Goal: Task Accomplishment & Management: Use online tool/utility

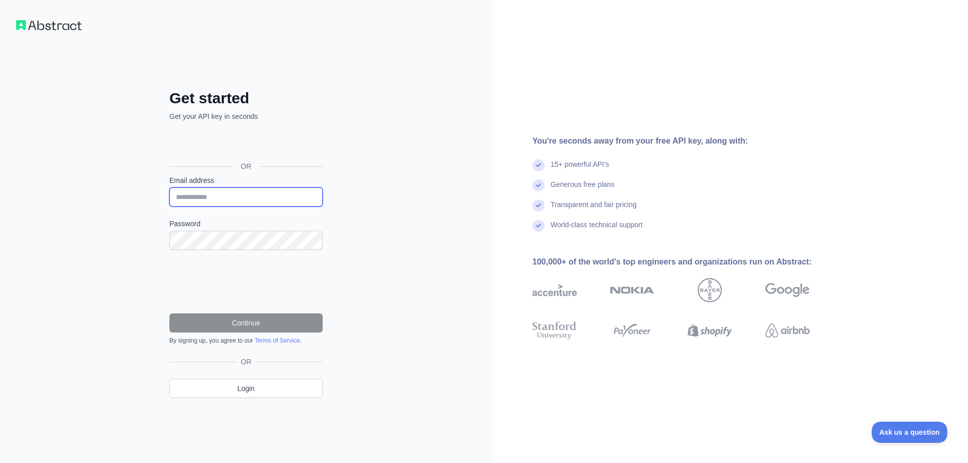
click at [250, 193] on input "Email address" at bounding box center [245, 197] width 153 height 19
paste input "**********"
type input "**********"
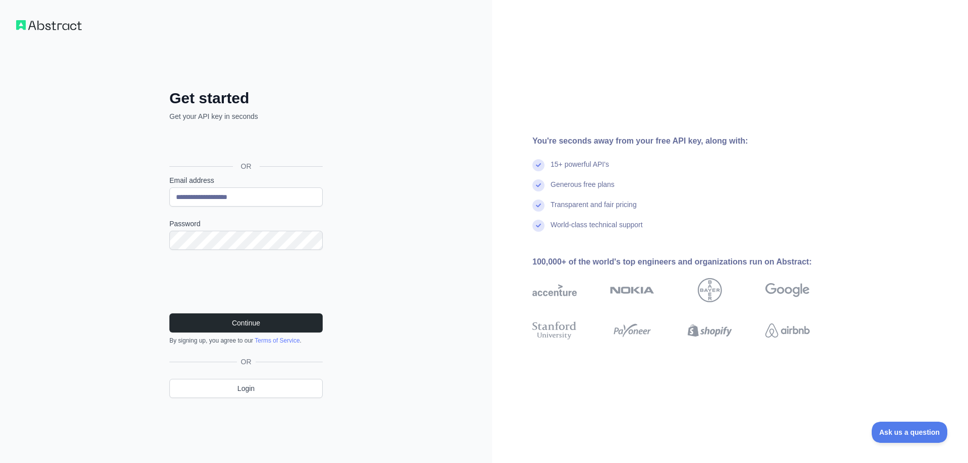
click at [308, 333] on div "Continue By signing up, you agree to our Terms of Service ." at bounding box center [245, 329] width 153 height 31
click at [308, 330] on button "Continue" at bounding box center [245, 323] width 153 height 19
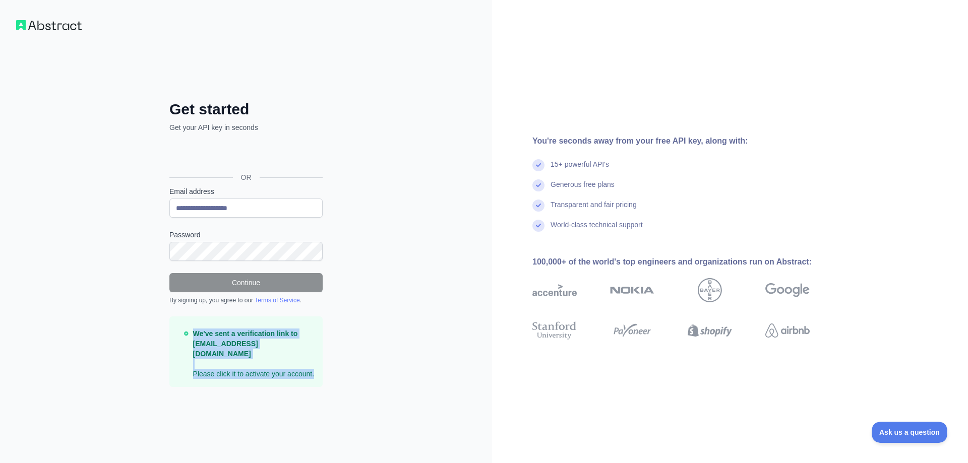
drag, startPoint x: 194, startPoint y: 339, endPoint x: 314, endPoint y: 370, distance: 124.1
click at [314, 370] on p "We've sent a verification link to tmp593692967@awsl.uk Please click it to activ…" at bounding box center [253, 354] width 121 height 50
copy p "We've sent a verification link to tmp593692967@awsl.uk Please click it to activ…"
click at [348, 287] on div "**********" at bounding box center [246, 231] width 492 height 463
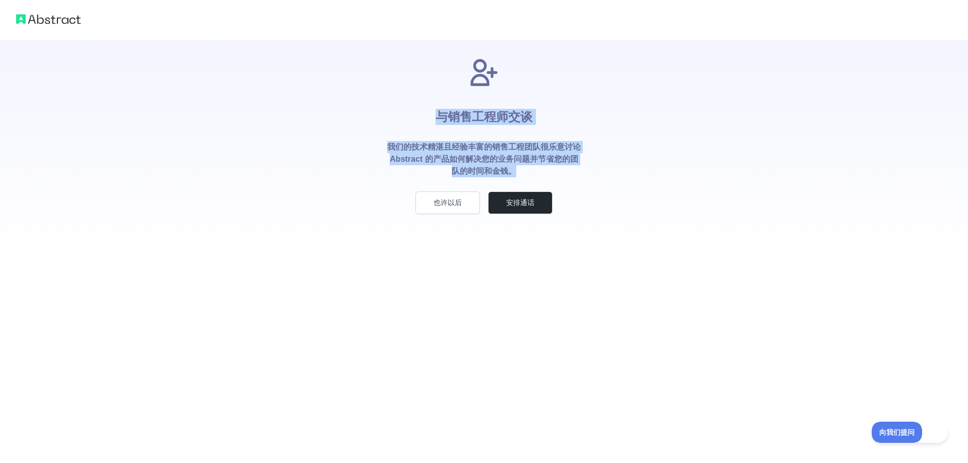
drag, startPoint x: 415, startPoint y: 121, endPoint x: 516, endPoint y: 170, distance: 111.6
click at [516, 170] on div "与销售工程师交谈 我们的技术精湛且经验丰富的销售工程团队很乐意讨论 Abstract 的产品如何解决您的业务问题并节省您的团队的时间和金钱。 也许以后 安排通话" at bounding box center [484, 135] width 226 height 158
click at [459, 202] on font "也许以后" at bounding box center [448, 203] width 28 height 8
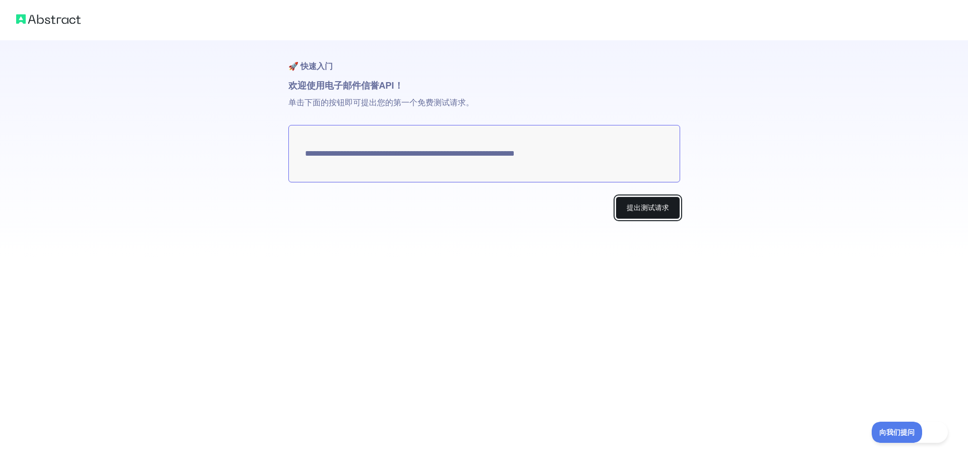
click at [639, 205] on font "提出测试请求" at bounding box center [648, 208] width 42 height 8
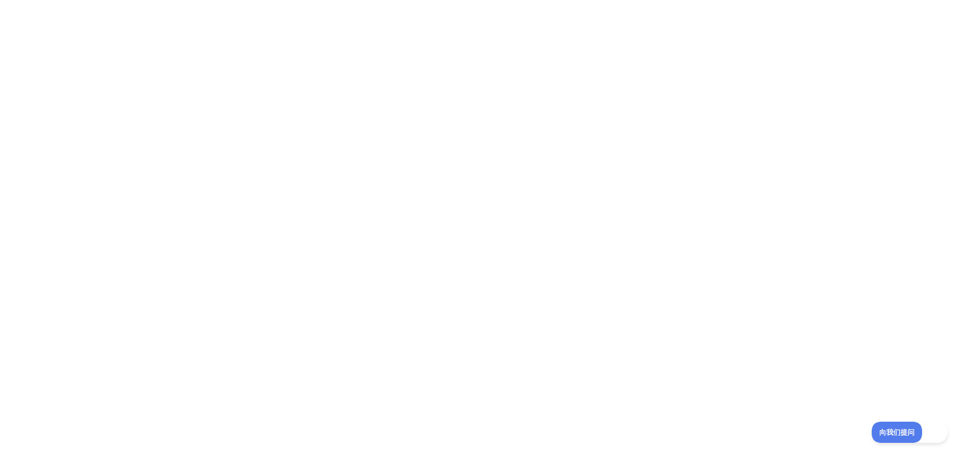
click at [642, 108] on div at bounding box center [484, 231] width 968 height 463
click at [421, 77] on div at bounding box center [484, 231] width 968 height 463
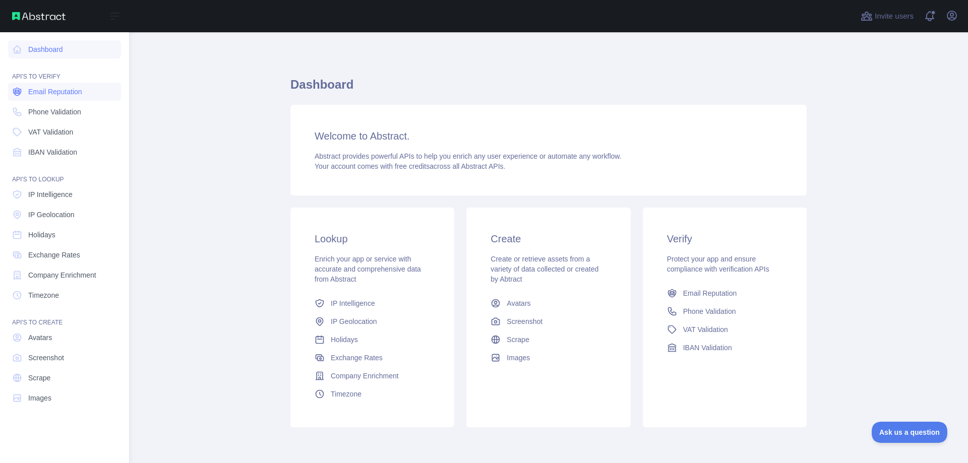
click at [62, 90] on span "Email Reputation" at bounding box center [55, 92] width 54 height 10
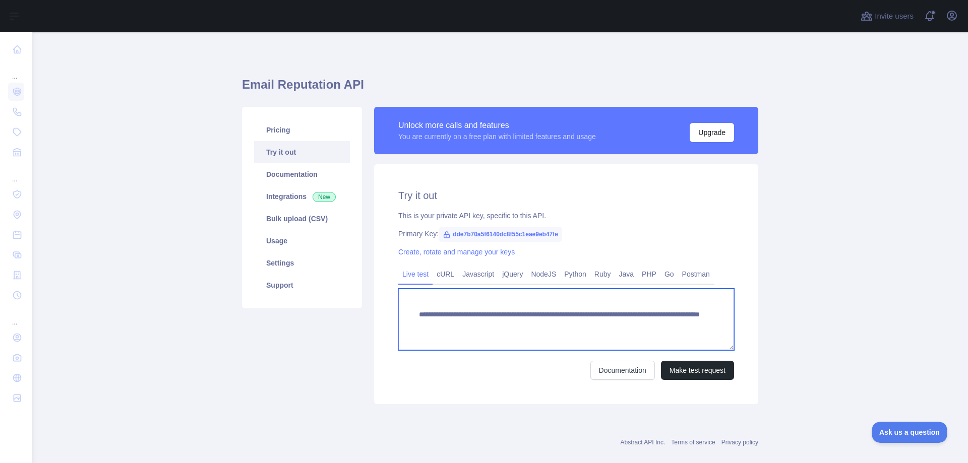
drag, startPoint x: 417, startPoint y: 315, endPoint x: 689, endPoint y: 324, distance: 272.4
click at [689, 324] on textarea "**********" at bounding box center [566, 319] width 336 height 61
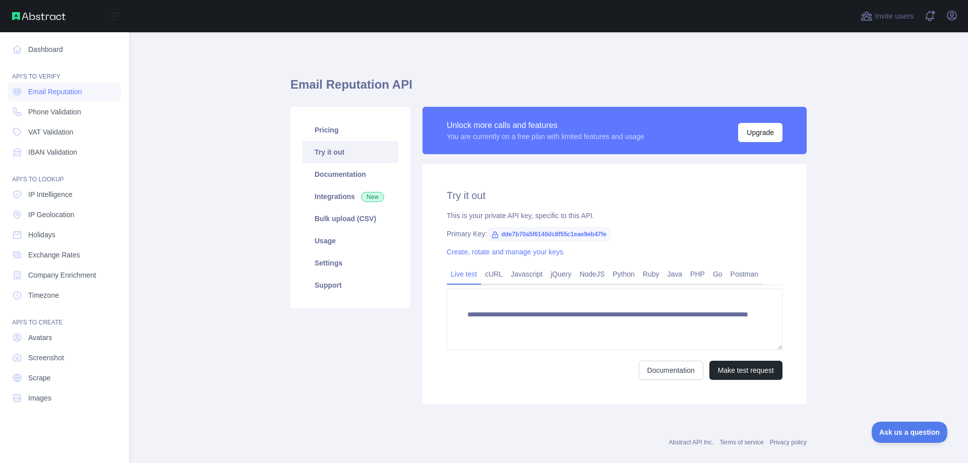
click at [18, 15] on img at bounding box center [38, 16] width 53 height 8
click at [37, 48] on link "Dashboard" at bounding box center [64, 49] width 113 height 18
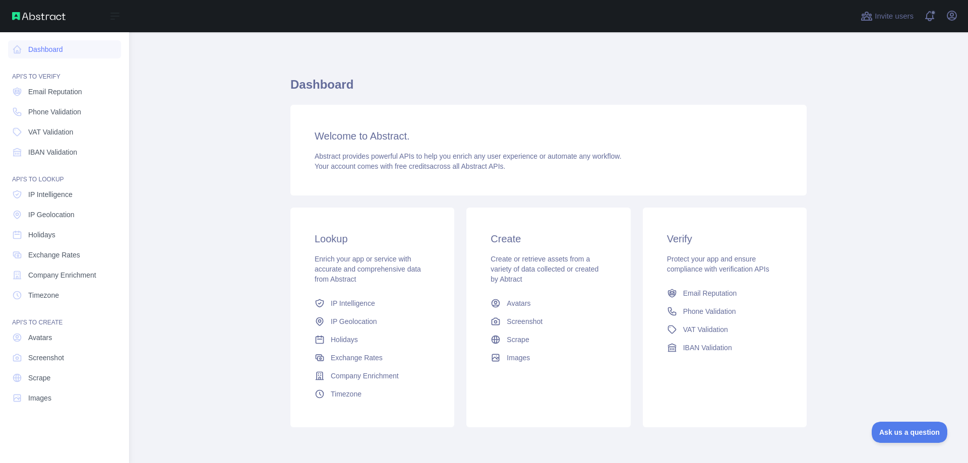
click at [36, 18] on img at bounding box center [38, 16] width 53 height 8
click at [19, 15] on img at bounding box center [38, 16] width 53 height 8
click at [16, 15] on img at bounding box center [38, 16] width 53 height 8
click at [16, 45] on icon at bounding box center [17, 49] width 10 height 10
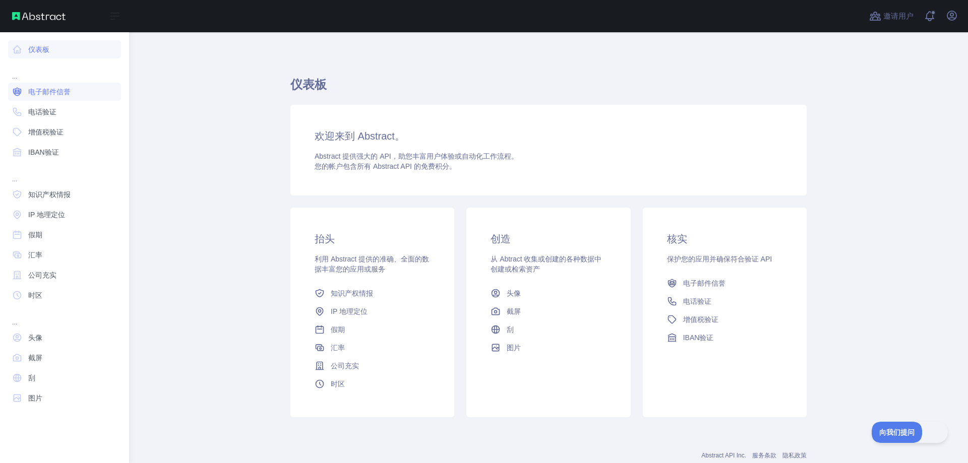
click at [74, 94] on link "电子邮件信誉" at bounding box center [64, 92] width 113 height 18
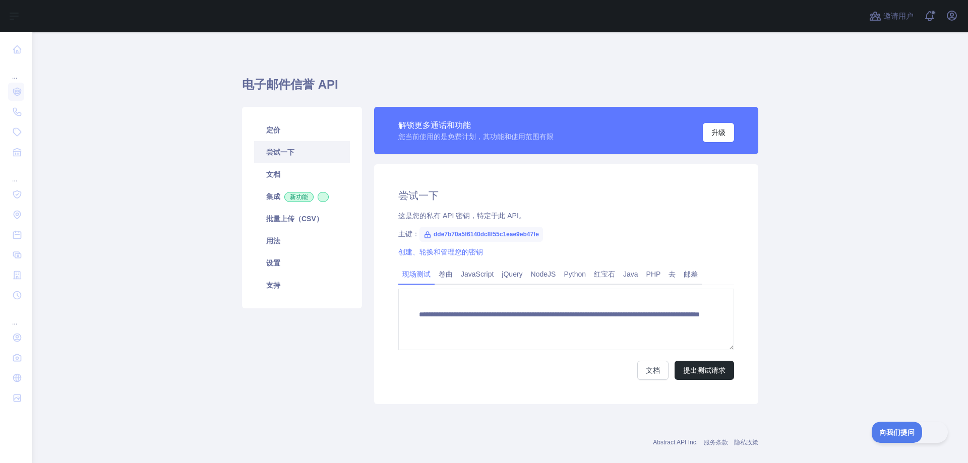
drag, startPoint x: 681, startPoint y: 242, endPoint x: 668, endPoint y: 245, distance: 13.0
click at [679, 243] on div "**********" at bounding box center [566, 284] width 384 height 240
drag, startPoint x: 396, startPoint y: 215, endPoint x: 531, endPoint y: 225, distance: 134.9
click at [531, 225] on div "**********" at bounding box center [566, 284] width 384 height 240
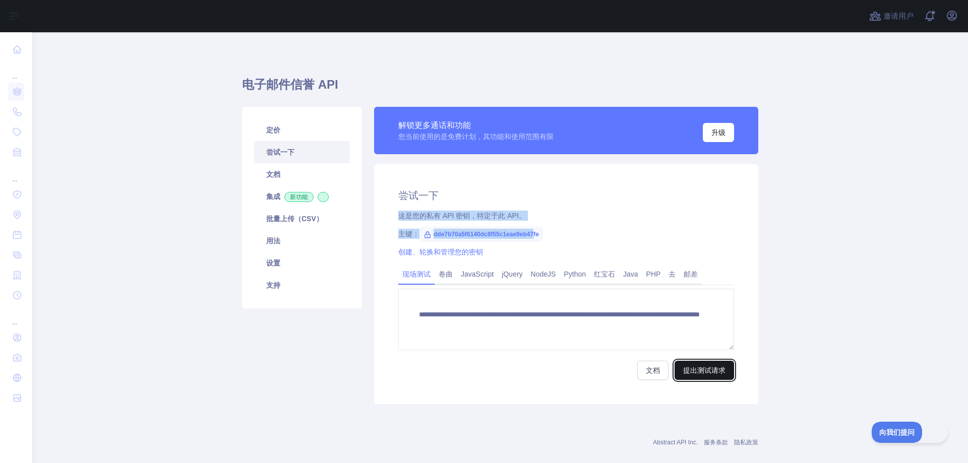
click at [705, 372] on font "提出测试请求" at bounding box center [704, 370] width 42 height 8
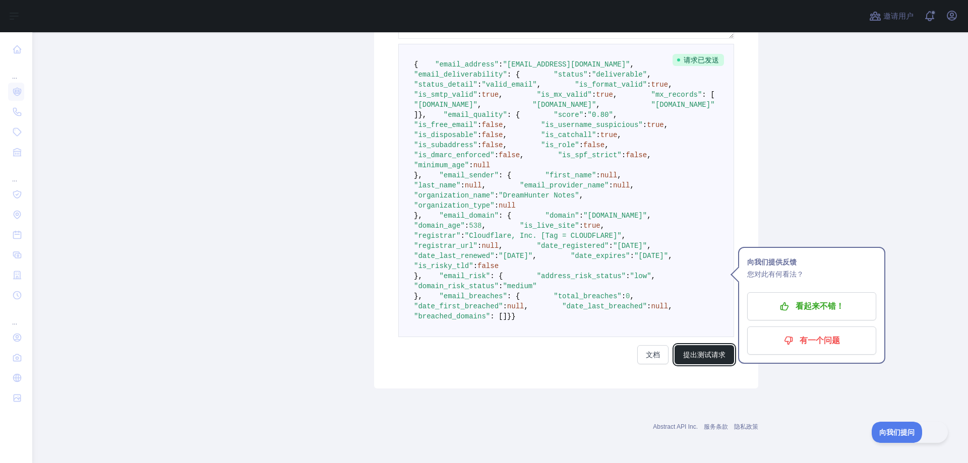
scroll to position [503, 0]
click at [494, 290] on span ""domain_risk_status"" at bounding box center [456, 286] width 85 height 8
copy span "domain_risk_status"
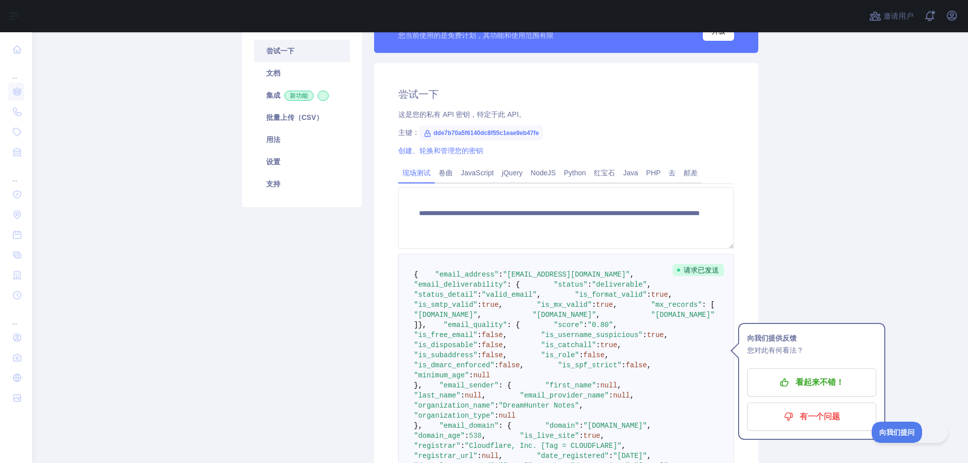
scroll to position [0, 0]
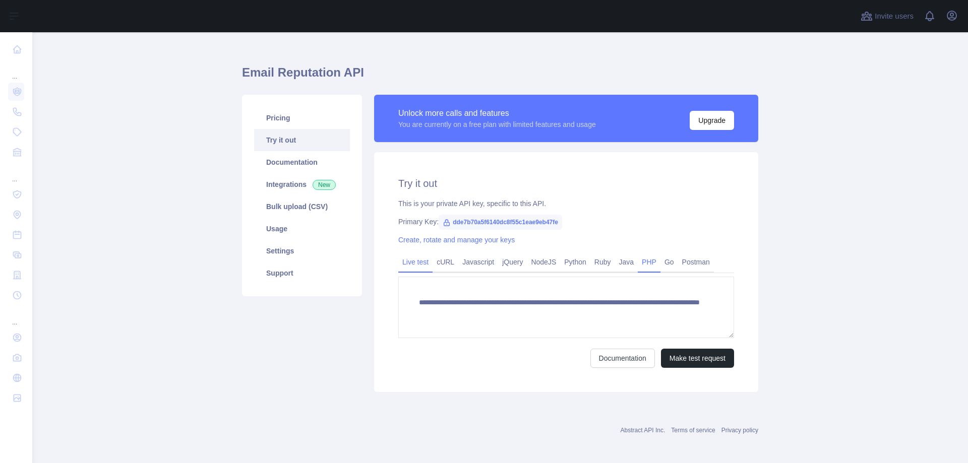
scroll to position [16, 0]
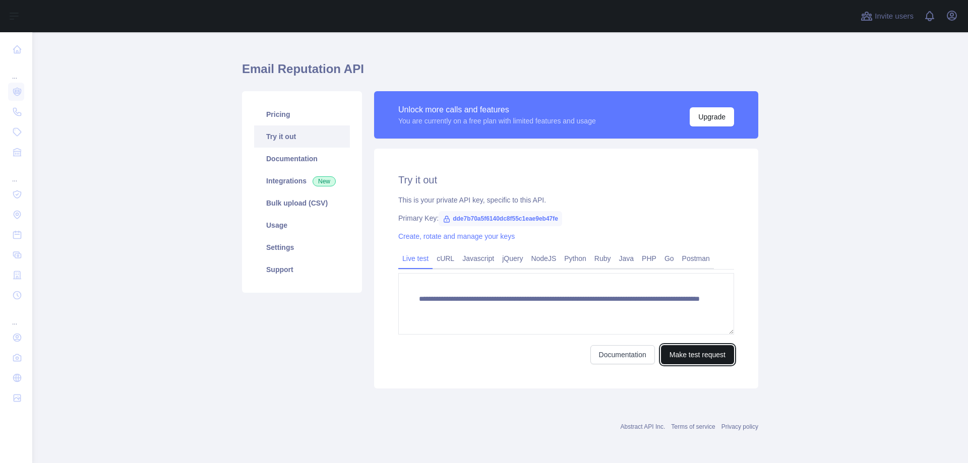
click at [693, 354] on button "Make test request" at bounding box center [697, 354] width 73 height 19
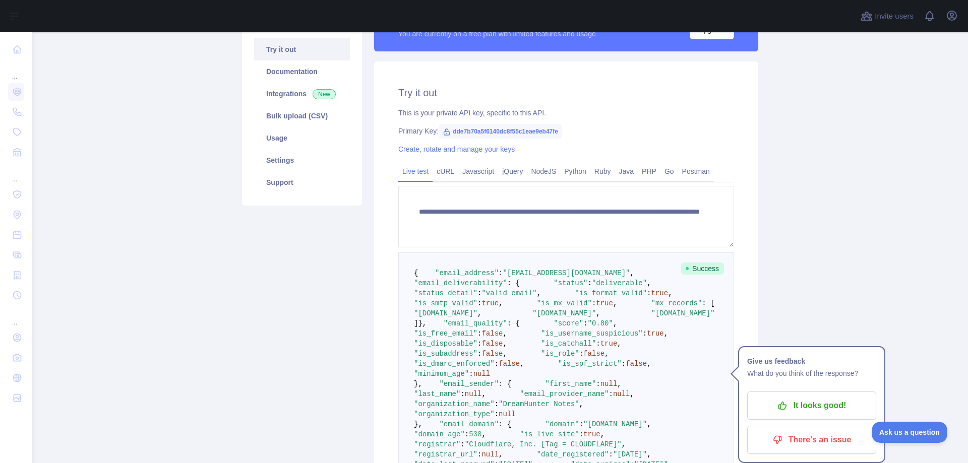
scroll to position [110, 0]
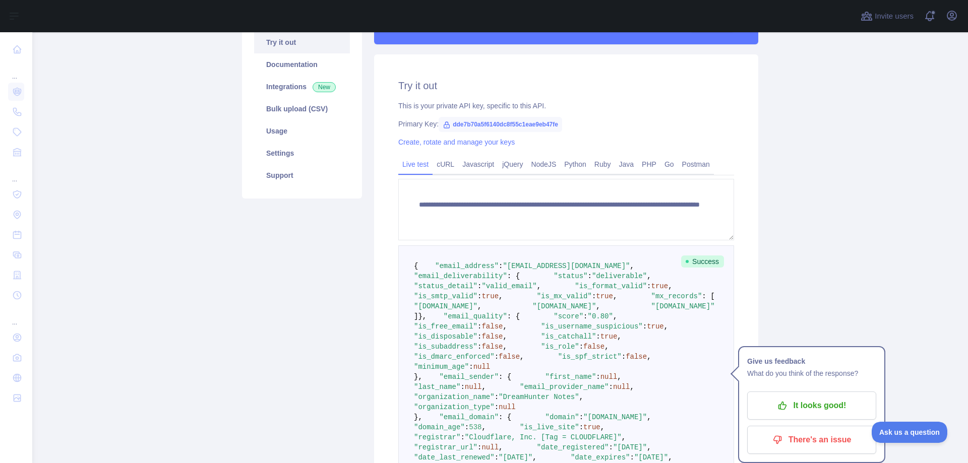
click at [592, 280] on span ""deliverable"" at bounding box center [619, 276] width 55 height 8
copy span "deliverable"
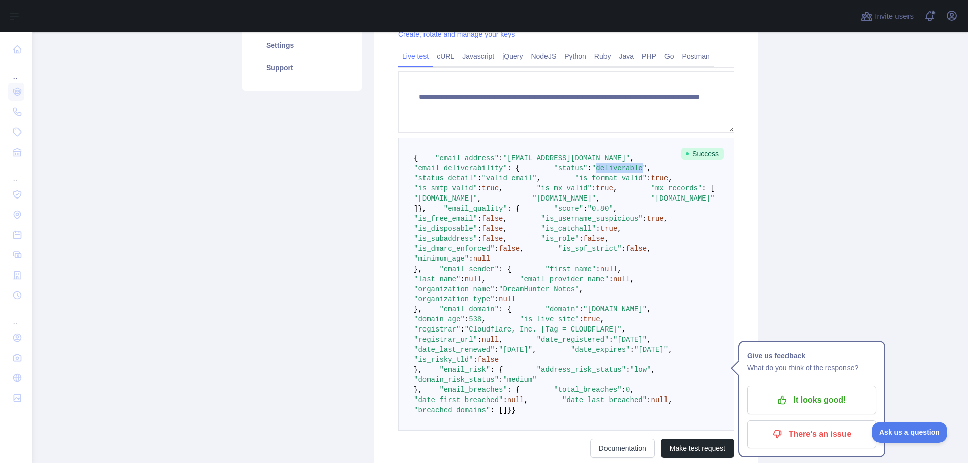
scroll to position [261, 0]
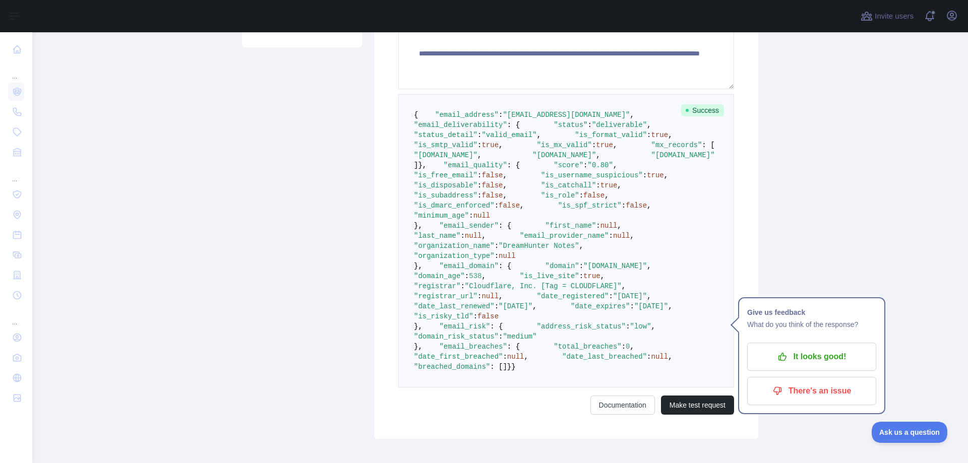
click at [603, 174] on pre "{ "email_address" : "tmp593692967@awsl.uk" , "email_deliverability" : { "status…" at bounding box center [566, 240] width 336 height 293
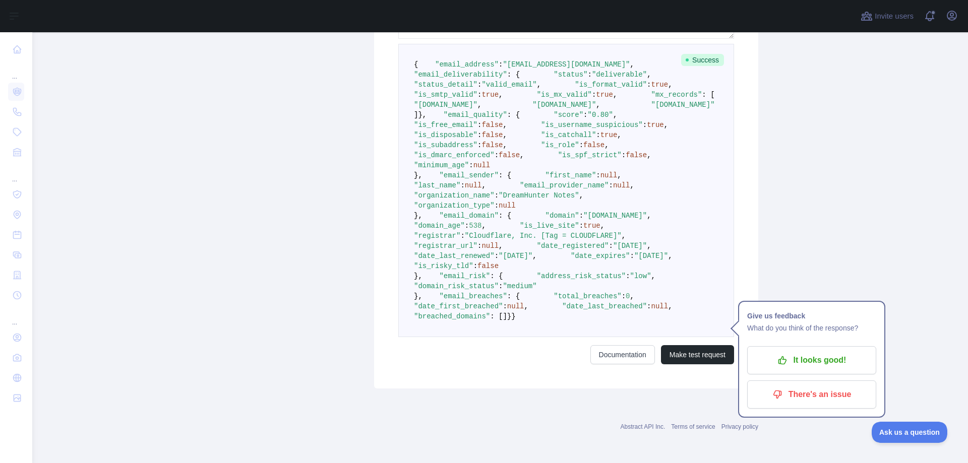
scroll to position [604, 0]
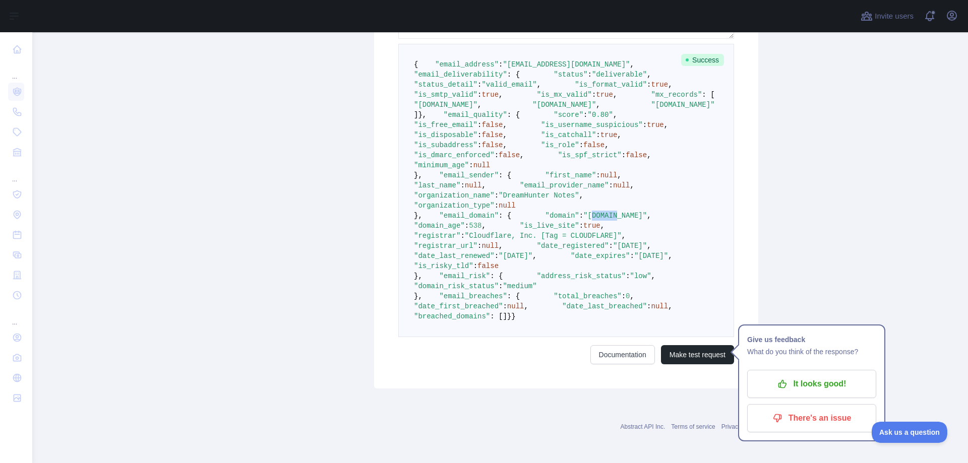
drag, startPoint x: 486, startPoint y: 115, endPoint x: 510, endPoint y: 115, distance: 24.2
click at [583, 212] on span ""[DOMAIN_NAME]"" at bounding box center [615, 216] width 64 height 8
click at [520, 222] on span ""is_live_site"" at bounding box center [549, 226] width 59 height 8
copy span "is_live_site"
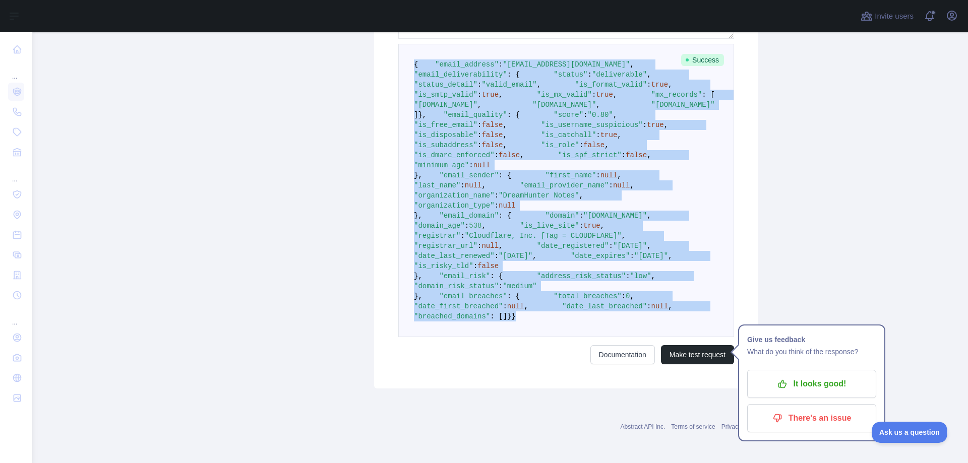
drag, startPoint x: 406, startPoint y: 174, endPoint x: 442, endPoint y: 316, distance: 146.2
click at [442, 316] on pre "{ "email_address" : "tmp593692967@awsl.uk" , "email_deliverability" : { "status…" at bounding box center [566, 190] width 336 height 293
copy code "{ "email_address" : "tmp593692967@awsl.uk" , "email_deliverability" : { "status…"
click at [710, 354] on button "Make test request" at bounding box center [697, 354] width 73 height 19
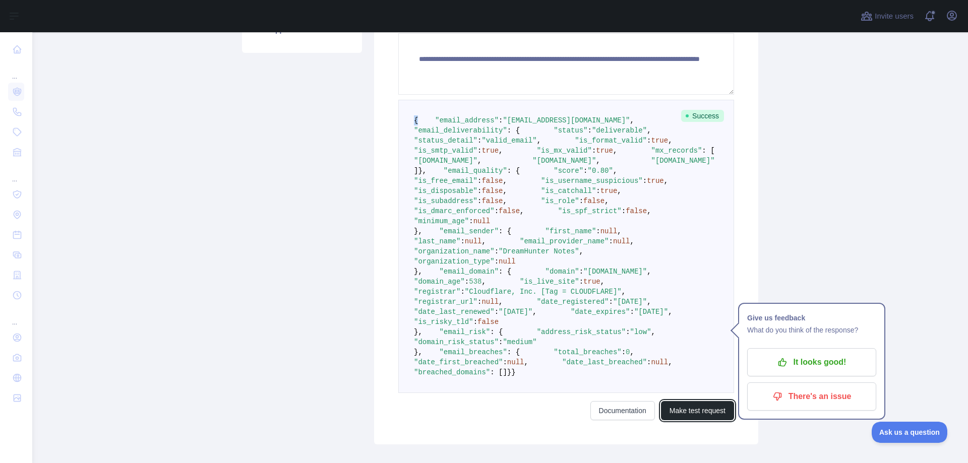
scroll to position [251, 0]
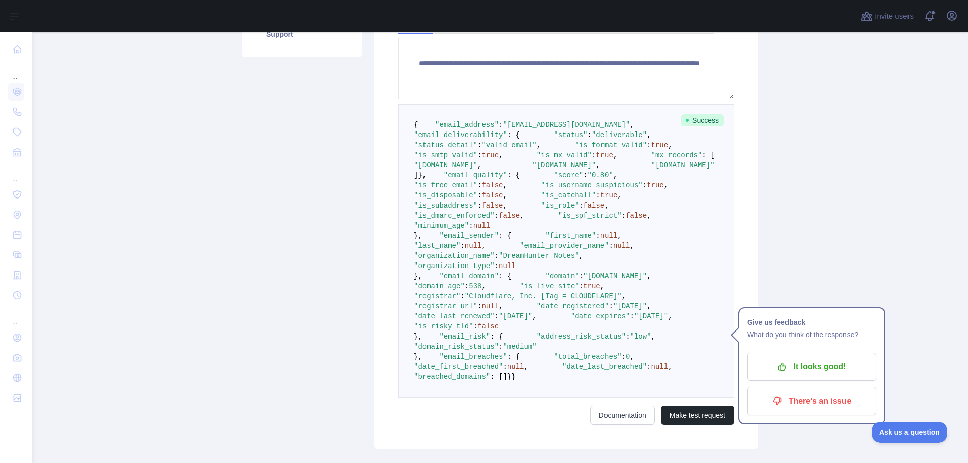
click at [651, 169] on span ""[DOMAIN_NAME]"" at bounding box center [683, 165] width 64 height 8
drag, startPoint x: 439, startPoint y: 207, endPoint x: 481, endPoint y: 241, distance: 54.5
click at [481, 241] on pre "{ "email_address" : "tmp593692967@awsl.uk" , "email_deliverability" : { "status…" at bounding box center [566, 250] width 336 height 293
click at [567, 243] on pre "{ "email_address" : "tmp593692967@awsl.uk" , "email_deliverability" : { "status…" at bounding box center [566, 250] width 336 height 293
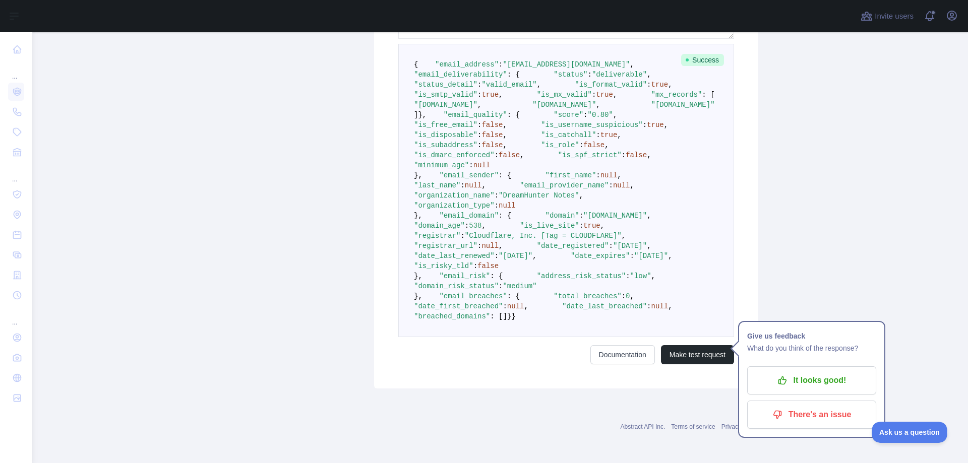
scroll to position [604, 0]
click at [674, 351] on button "Make test request" at bounding box center [697, 354] width 73 height 19
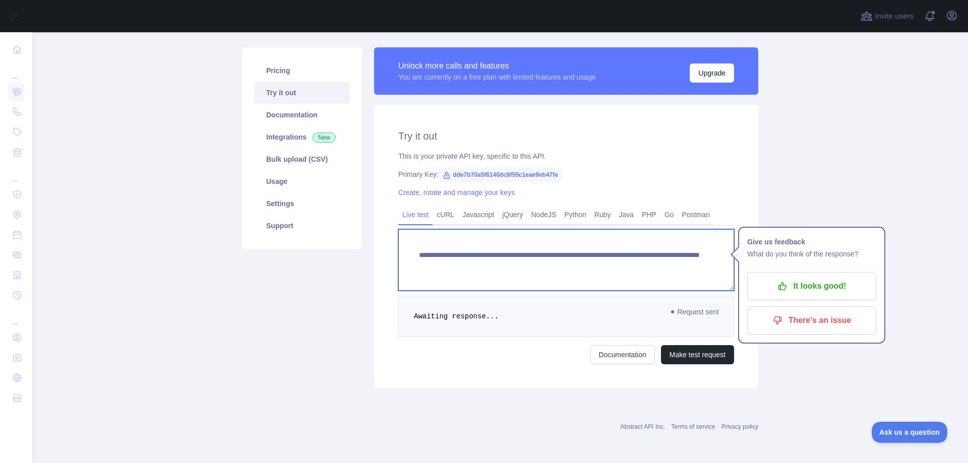
click at [591, 267] on textarea "**********" at bounding box center [566, 259] width 336 height 61
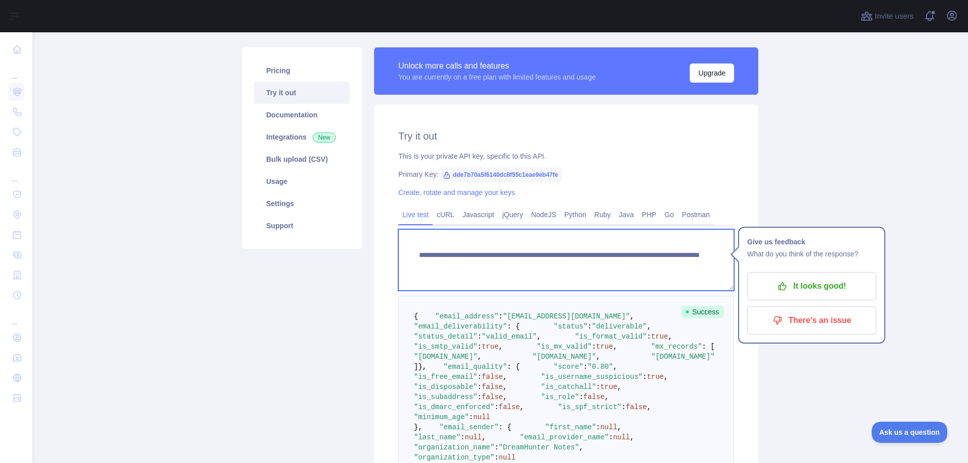
drag, startPoint x: 585, startPoint y: 266, endPoint x: 669, endPoint y: 266, distance: 83.7
click at [669, 266] on textarea "**********" at bounding box center [566, 259] width 336 height 61
paste textarea "*"
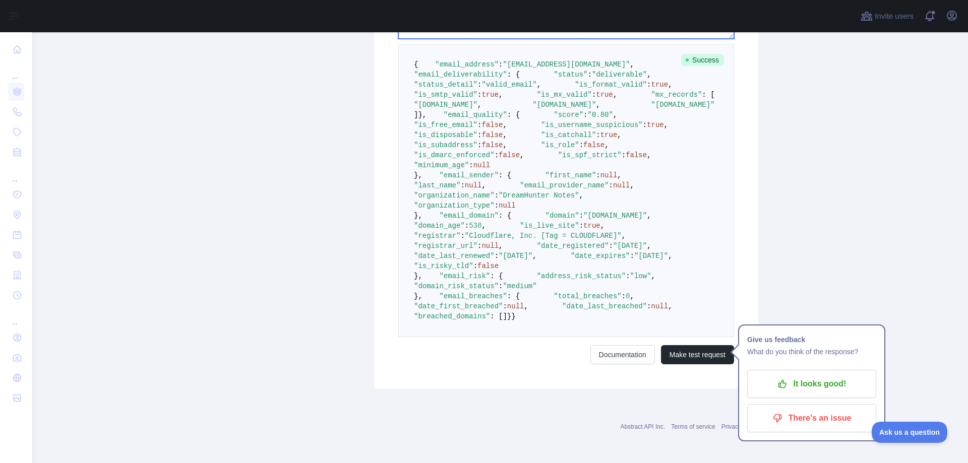
scroll to position [604, 0]
type textarea "**********"
click at [691, 350] on button "Make test request" at bounding box center [697, 354] width 73 height 19
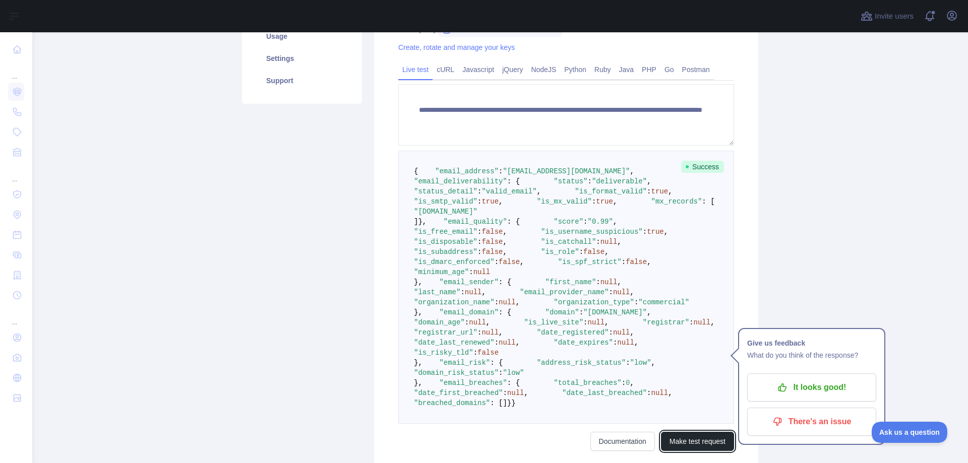
scroll to position [180, 0]
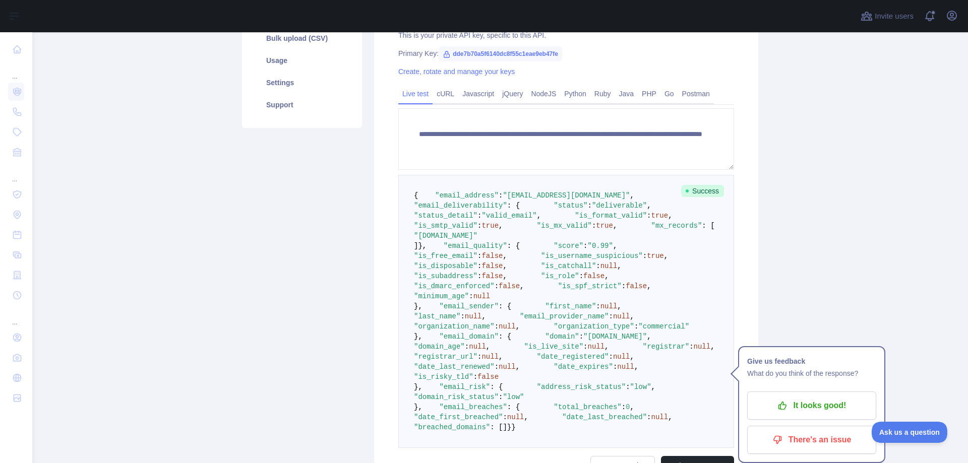
drag, startPoint x: 460, startPoint y: 286, endPoint x: 530, endPoint y: 288, distance: 69.6
click at [477, 240] on span ""webmail.obeamb.com"" at bounding box center [446, 236] width 64 height 8
copy span "webmail.obeamb.com"
